Goal: Navigation & Orientation: Find specific page/section

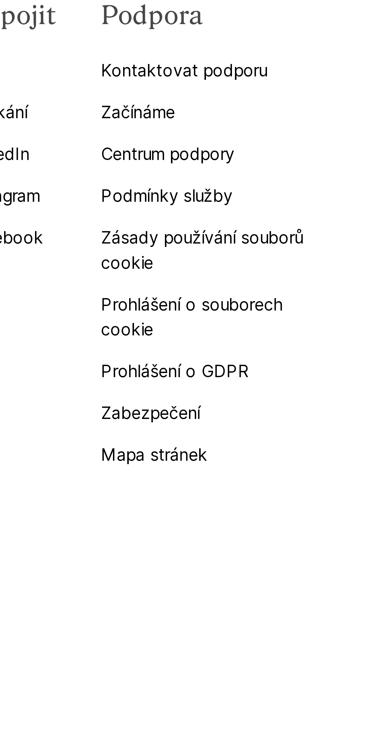
scroll to position [1918, 0]
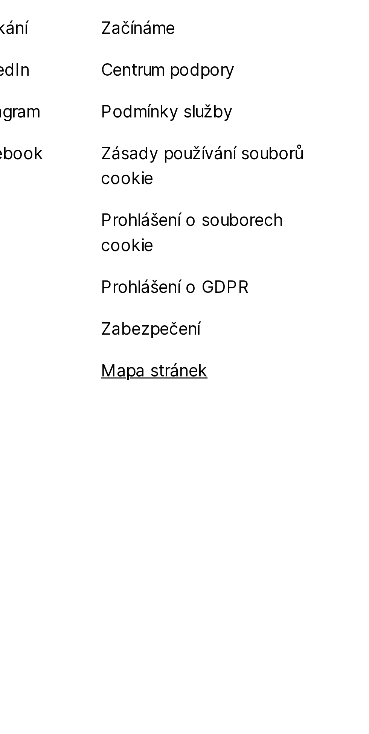
click at [306, 600] on font "Mapa stránek" at bounding box center [291, 603] width 38 height 8
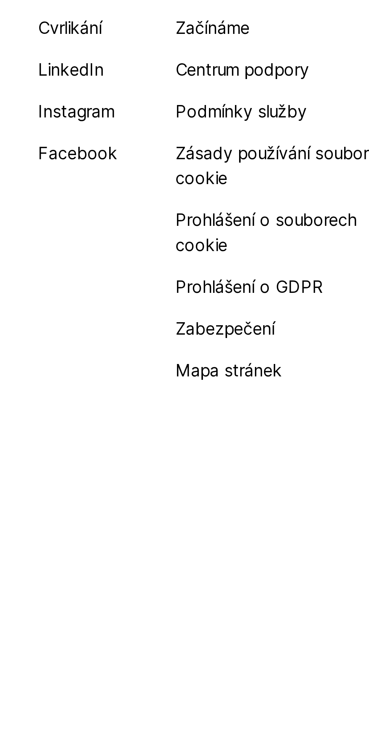
scroll to position [1843, 0]
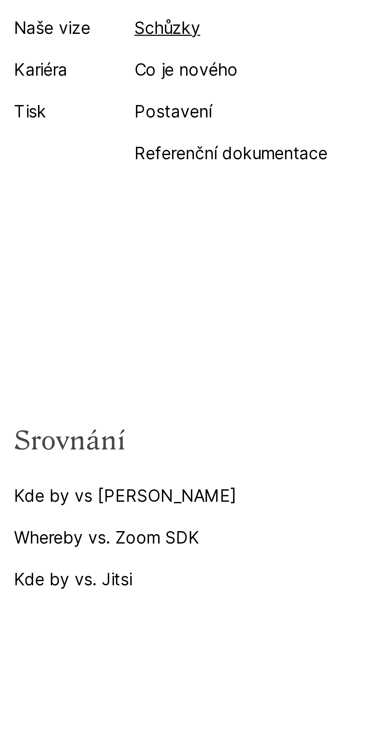
click at [79, 484] on link "Schůzky" at bounding box center [90, 479] width 70 height 9
